Goal: Navigation & Orientation: Find specific page/section

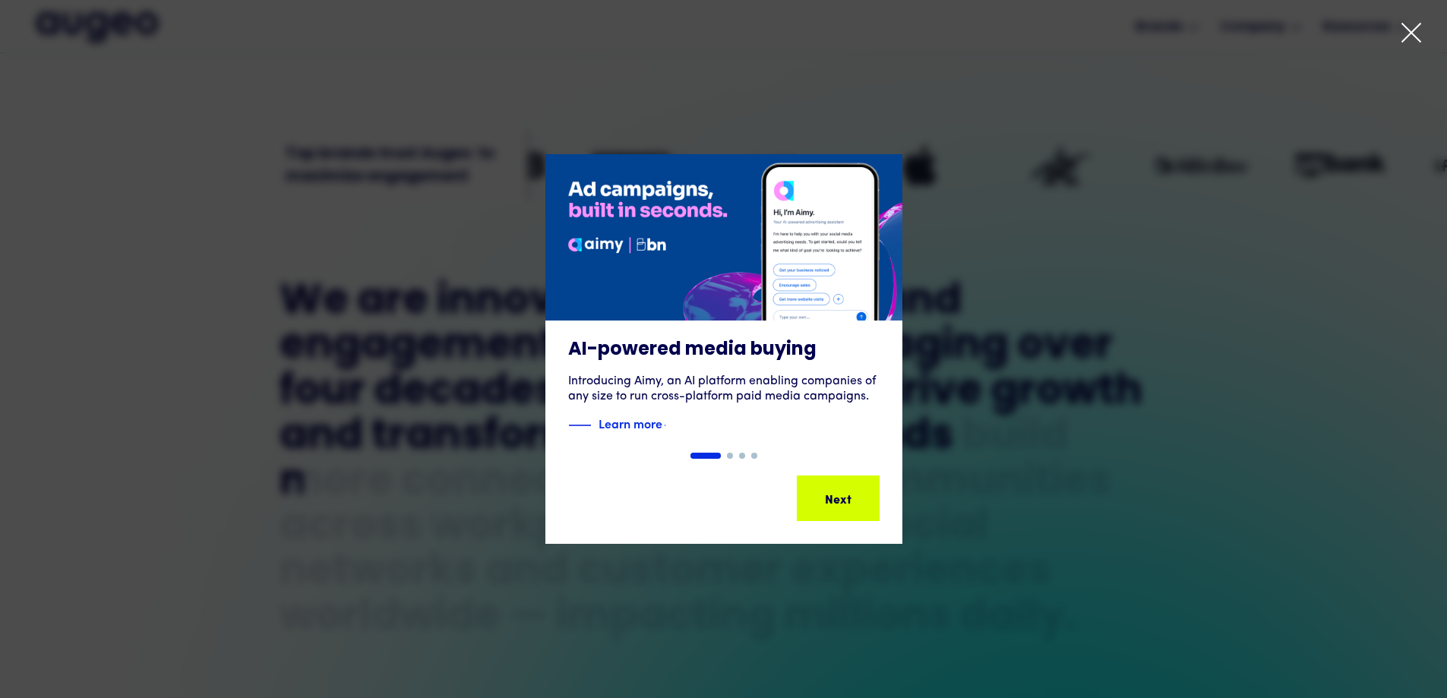
click at [1404, 29] on icon at bounding box center [1411, 32] width 23 height 23
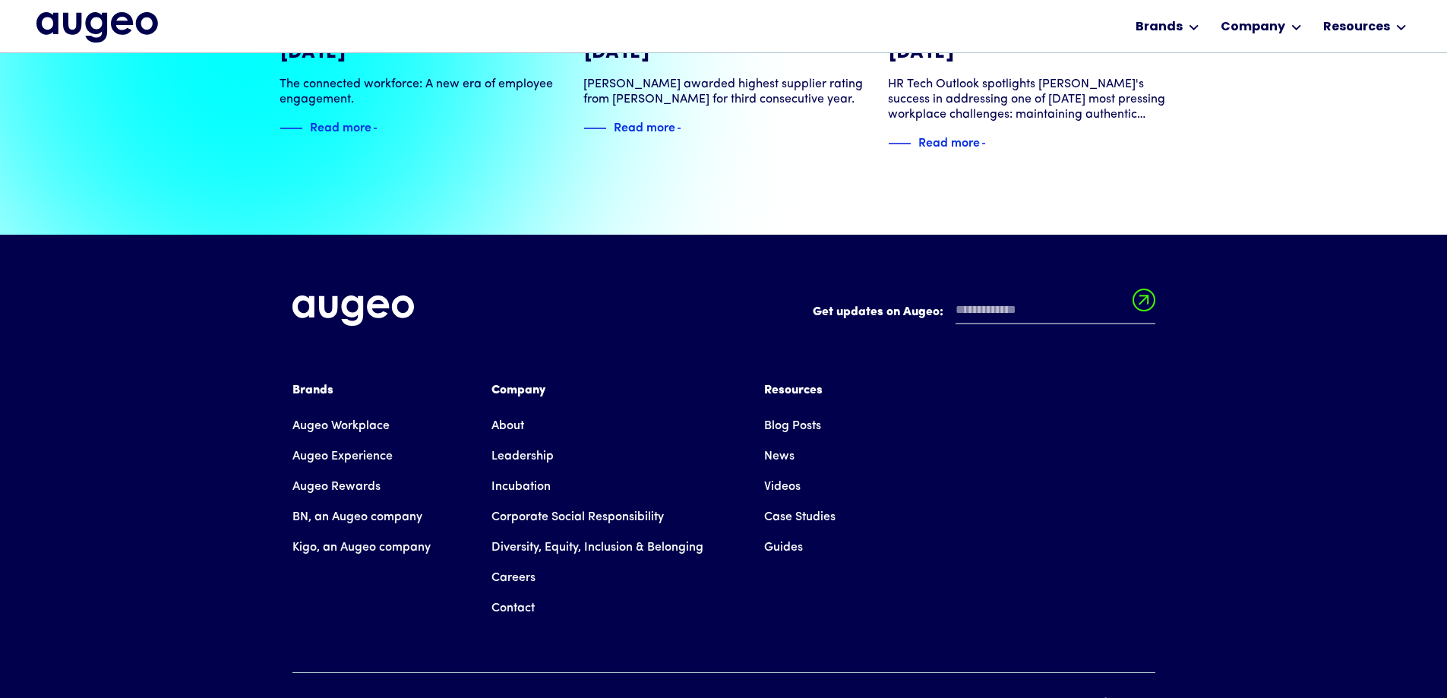
scroll to position [3447, 0]
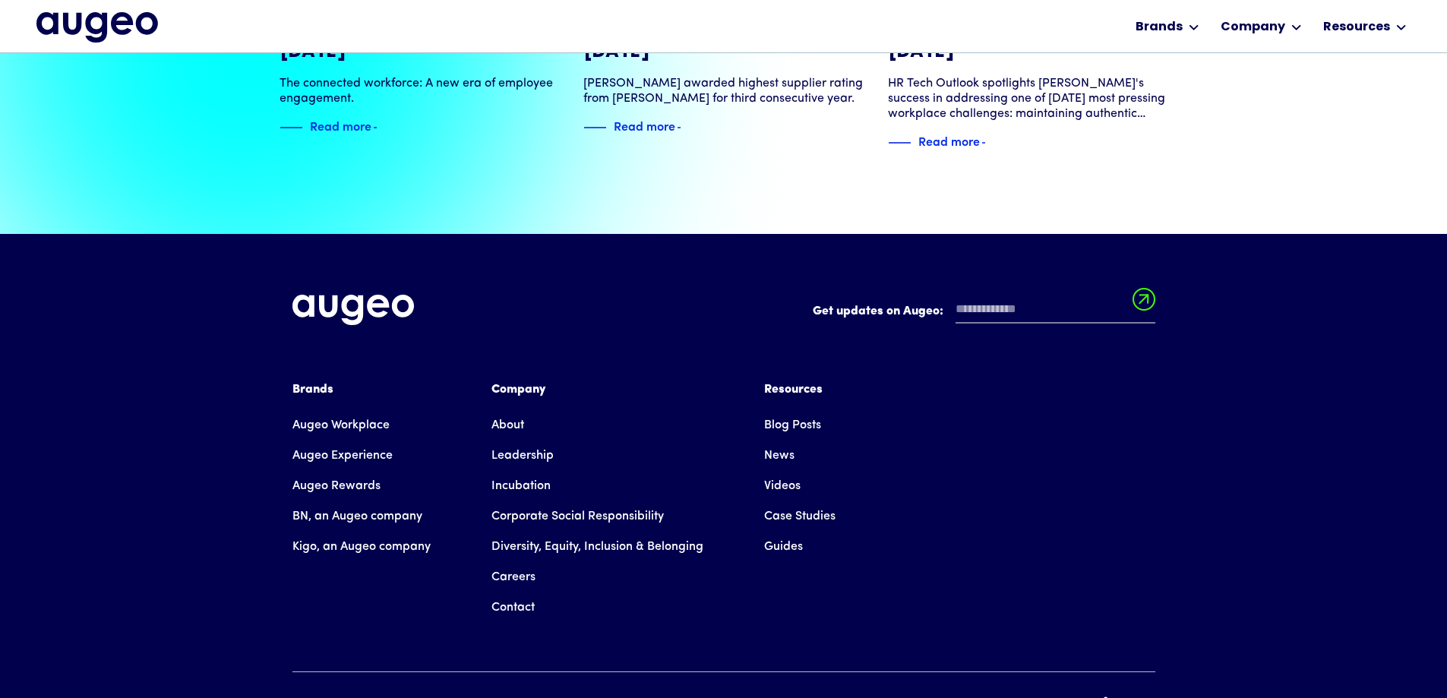
click at [368, 441] on link "Augeo Experience" at bounding box center [343, 456] width 100 height 30
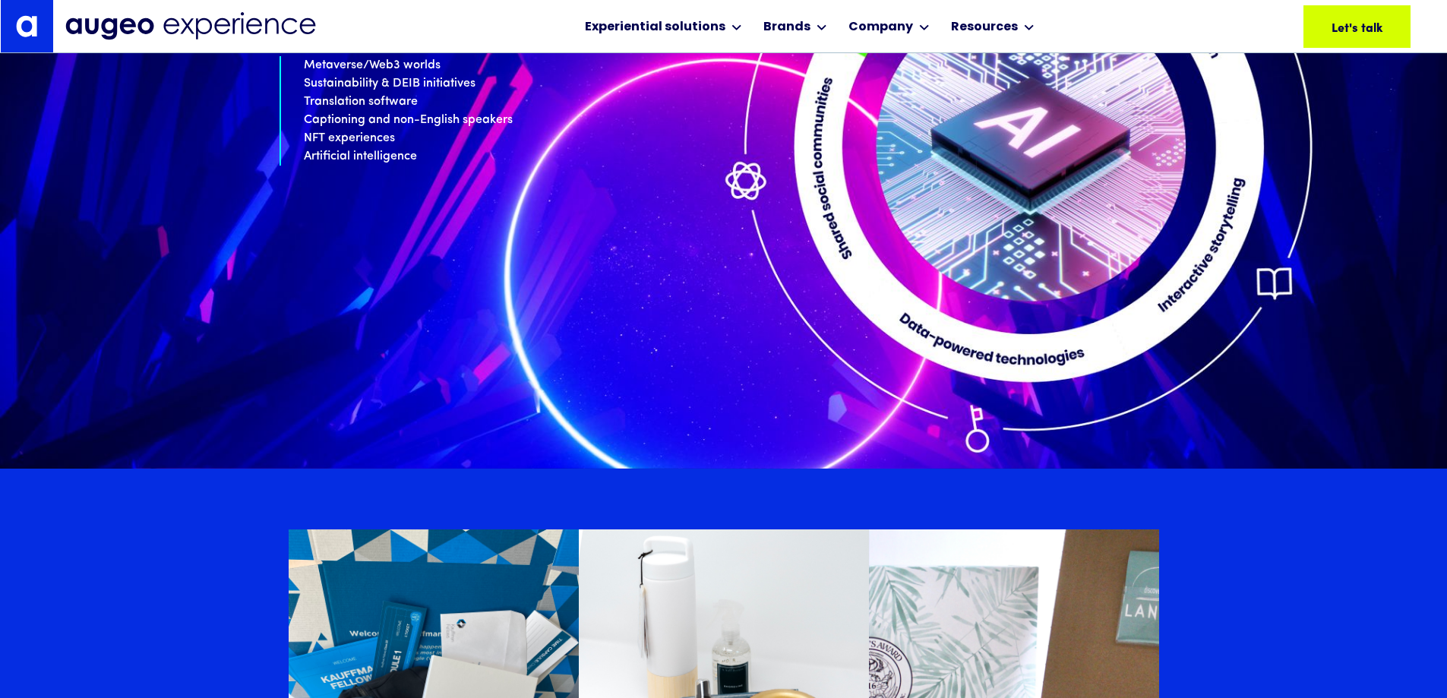
scroll to position [7123, 0]
